Goal: Task Accomplishment & Management: Use online tool/utility

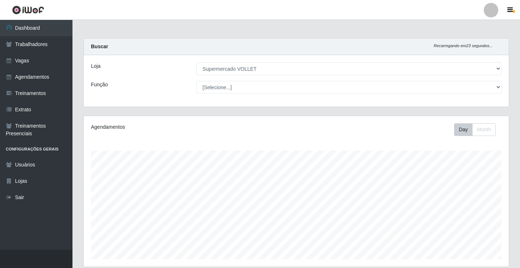
select select "72"
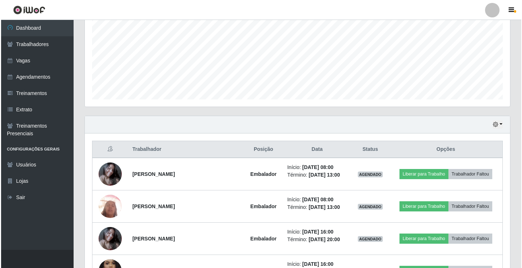
scroll to position [150, 425]
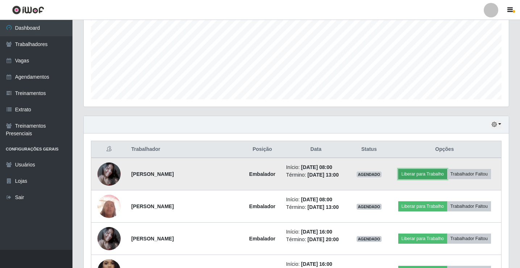
click at [415, 175] on button "Liberar para Trabalho" at bounding box center [422, 174] width 49 height 10
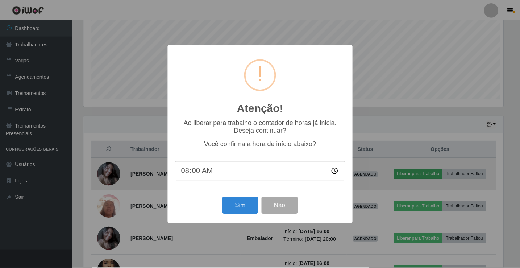
scroll to position [150, 421]
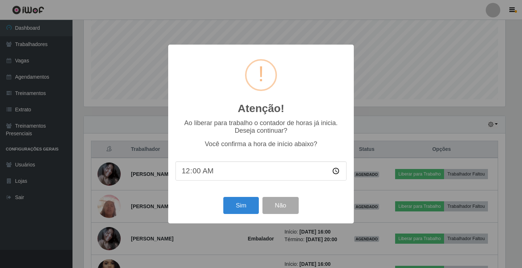
type input "05:00"
click at [508, 89] on div "Atenção! × Ao liberar para trabalho o contador de horas já inicia. Deseja conti…" at bounding box center [261, 134] width 522 height 268
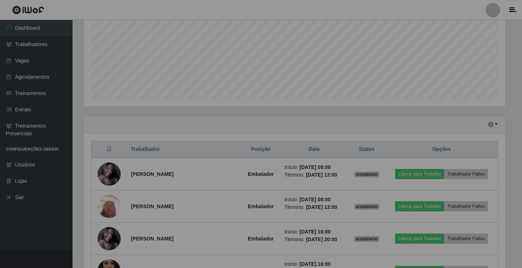
scroll to position [150, 425]
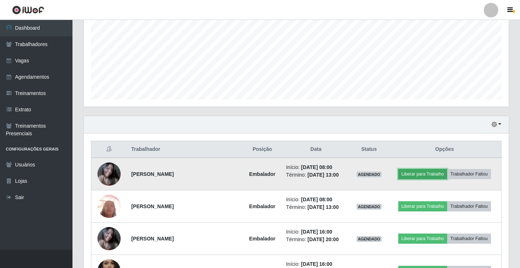
click at [432, 174] on button "Liberar para Trabalho" at bounding box center [422, 174] width 49 height 10
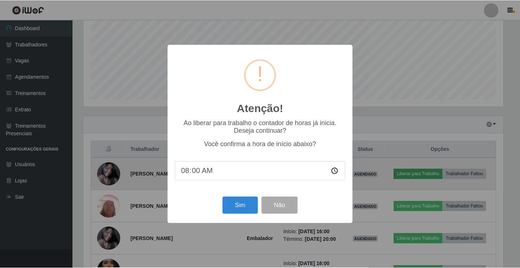
scroll to position [150, 421]
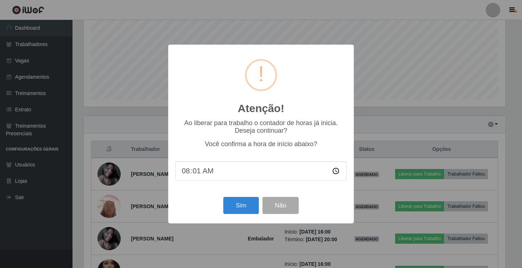
type input "08:10"
click at [240, 204] on button "Sim" at bounding box center [240, 205] width 35 height 17
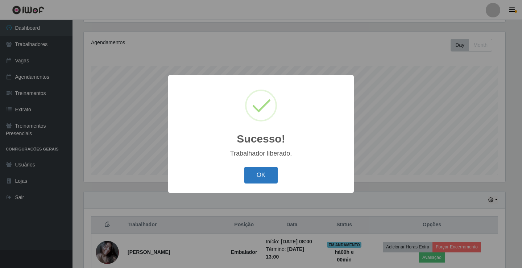
click at [256, 172] on button "OK" at bounding box center [261, 175] width 34 height 17
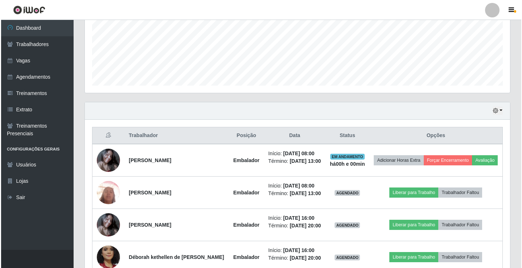
scroll to position [193, 0]
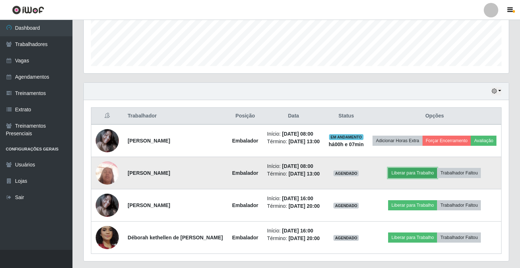
click at [427, 178] on button "Liberar para Trabalho" at bounding box center [412, 173] width 49 height 10
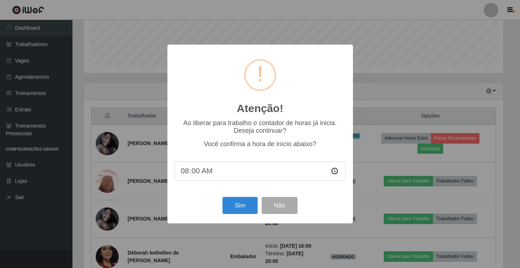
scroll to position [150, 421]
click at [245, 175] on input "08:00" at bounding box center [260, 170] width 171 height 19
drag, startPoint x: 184, startPoint y: 173, endPoint x: 192, endPoint y: 173, distance: 8.0
click at [185, 173] on input "08:00" at bounding box center [260, 170] width 171 height 19
click at [196, 172] on input "08:00" at bounding box center [260, 170] width 171 height 19
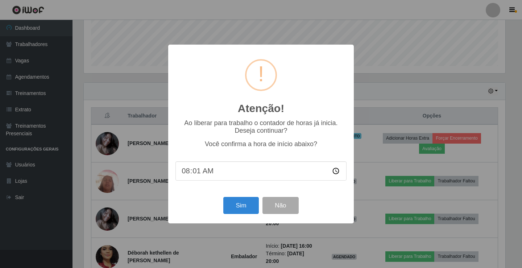
type input "08:17"
click at [244, 208] on button "Sim" at bounding box center [240, 205] width 35 height 17
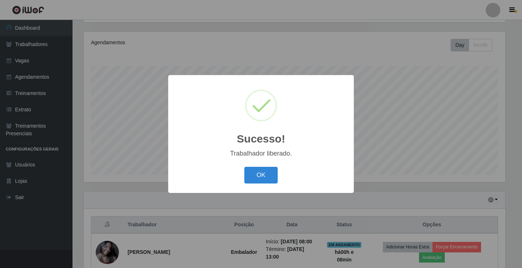
click at [267, 188] on div "Sucesso! × Trabalhador liberado. OK Cancel" at bounding box center [260, 133] width 185 height 117
click at [263, 178] on button "OK" at bounding box center [261, 175] width 34 height 17
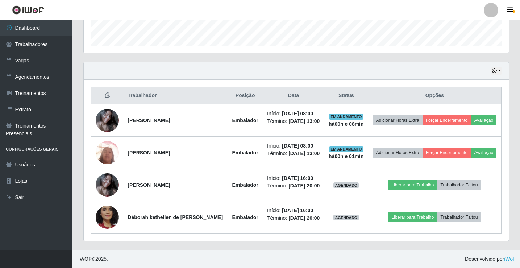
scroll to position [229, 0]
